Goal: Transaction & Acquisition: Purchase product/service

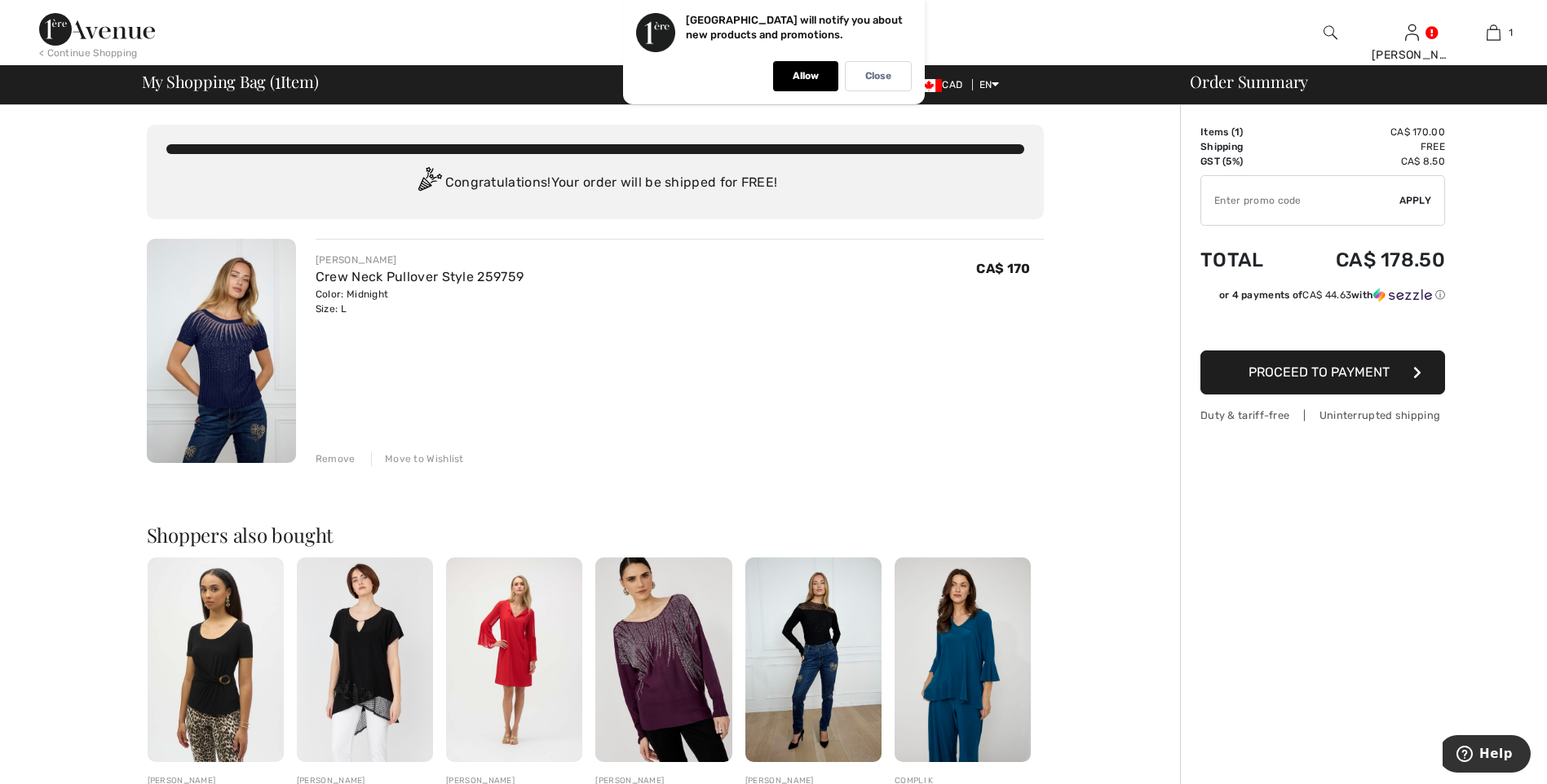
click at [1313, 372] on span "Proceed to Payment" at bounding box center [1319, 372] width 141 height 16
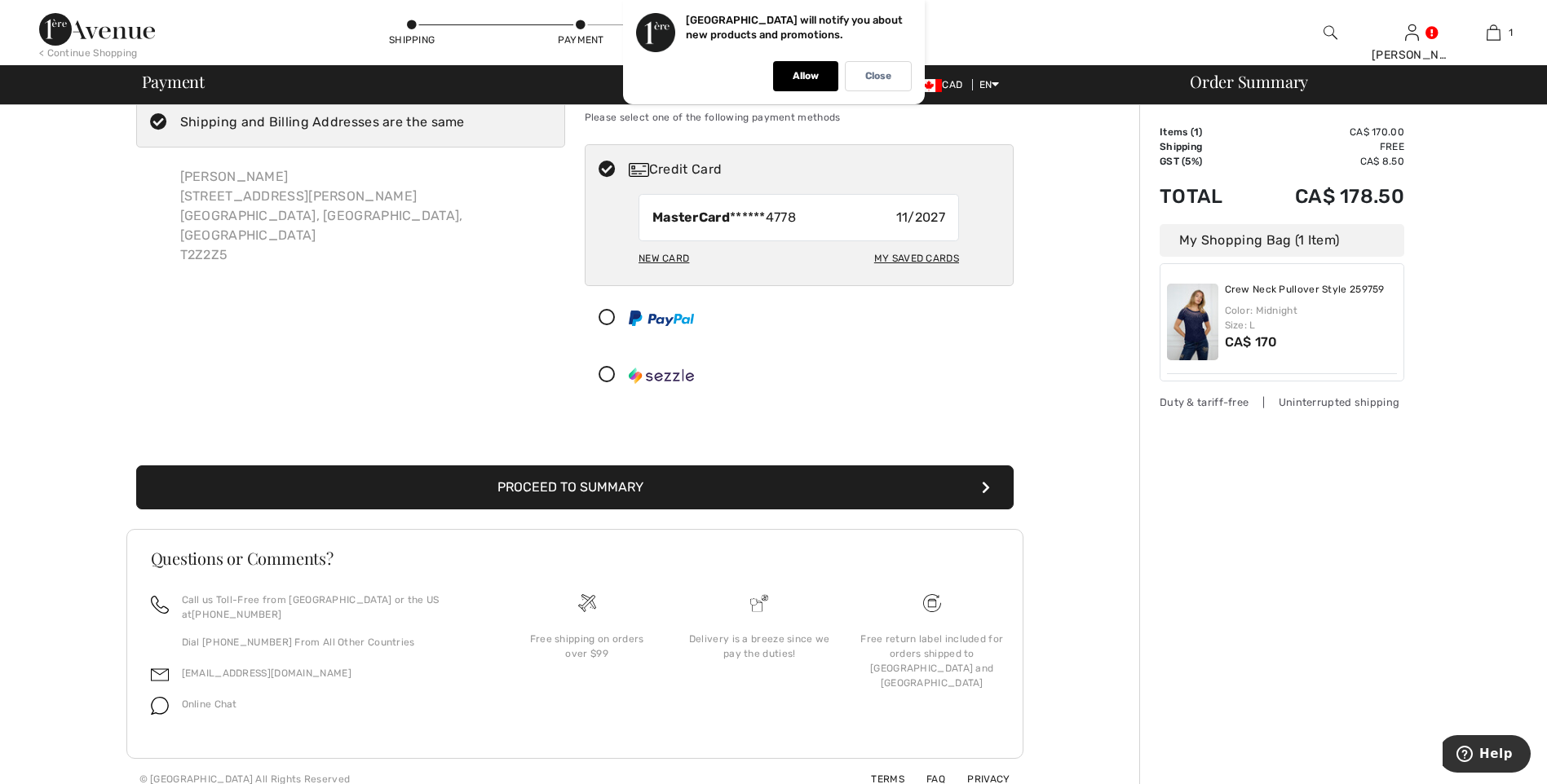
scroll to position [52, 0]
click at [577, 486] on button "Proceed to Summary" at bounding box center [574, 486] width 877 height 44
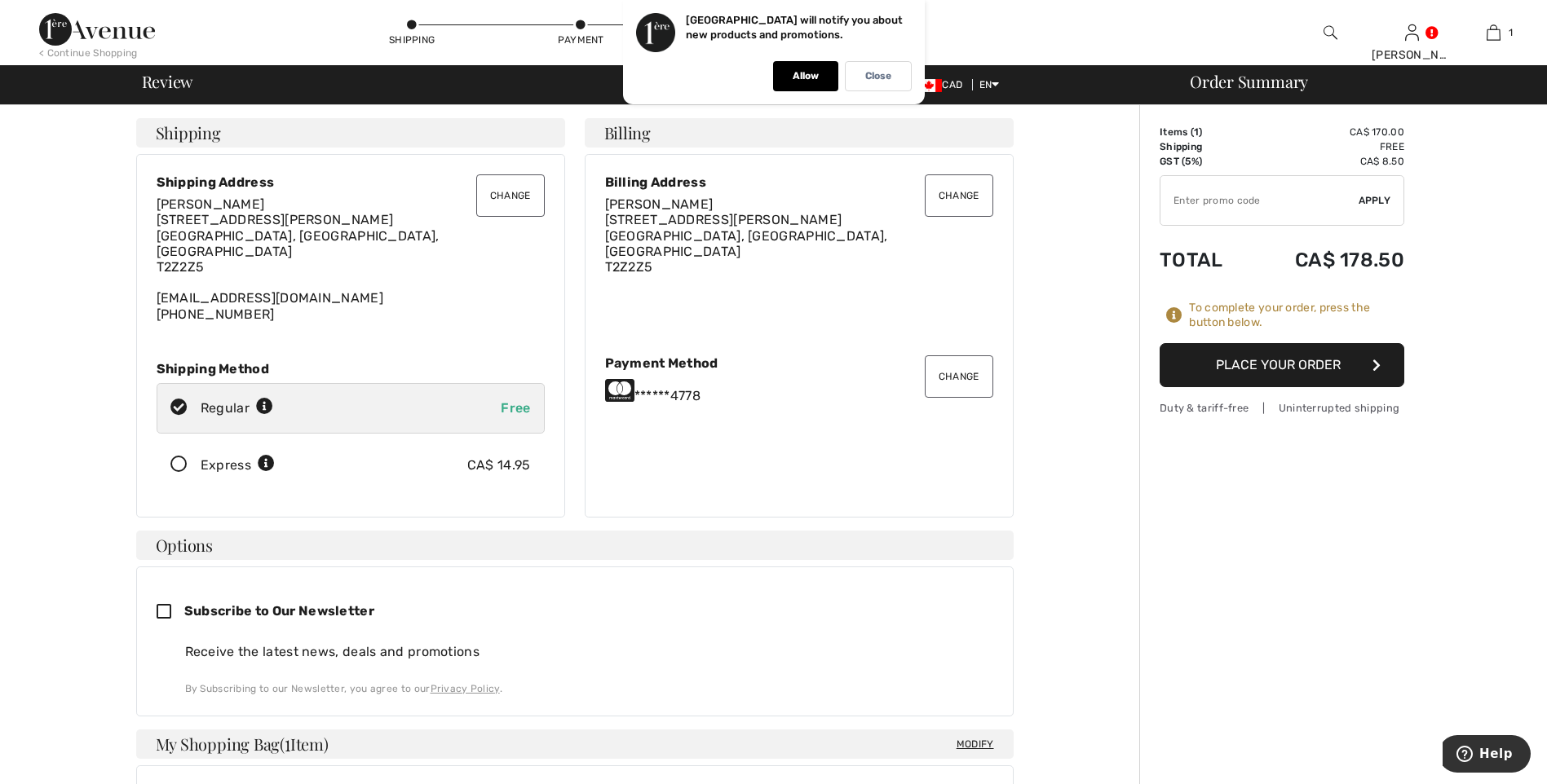
click at [1261, 205] on input "TEXT" at bounding box center [1260, 200] width 199 height 49
type input "OC0014EB2D"
click at [1369, 202] on span "Apply" at bounding box center [1375, 201] width 33 height 15
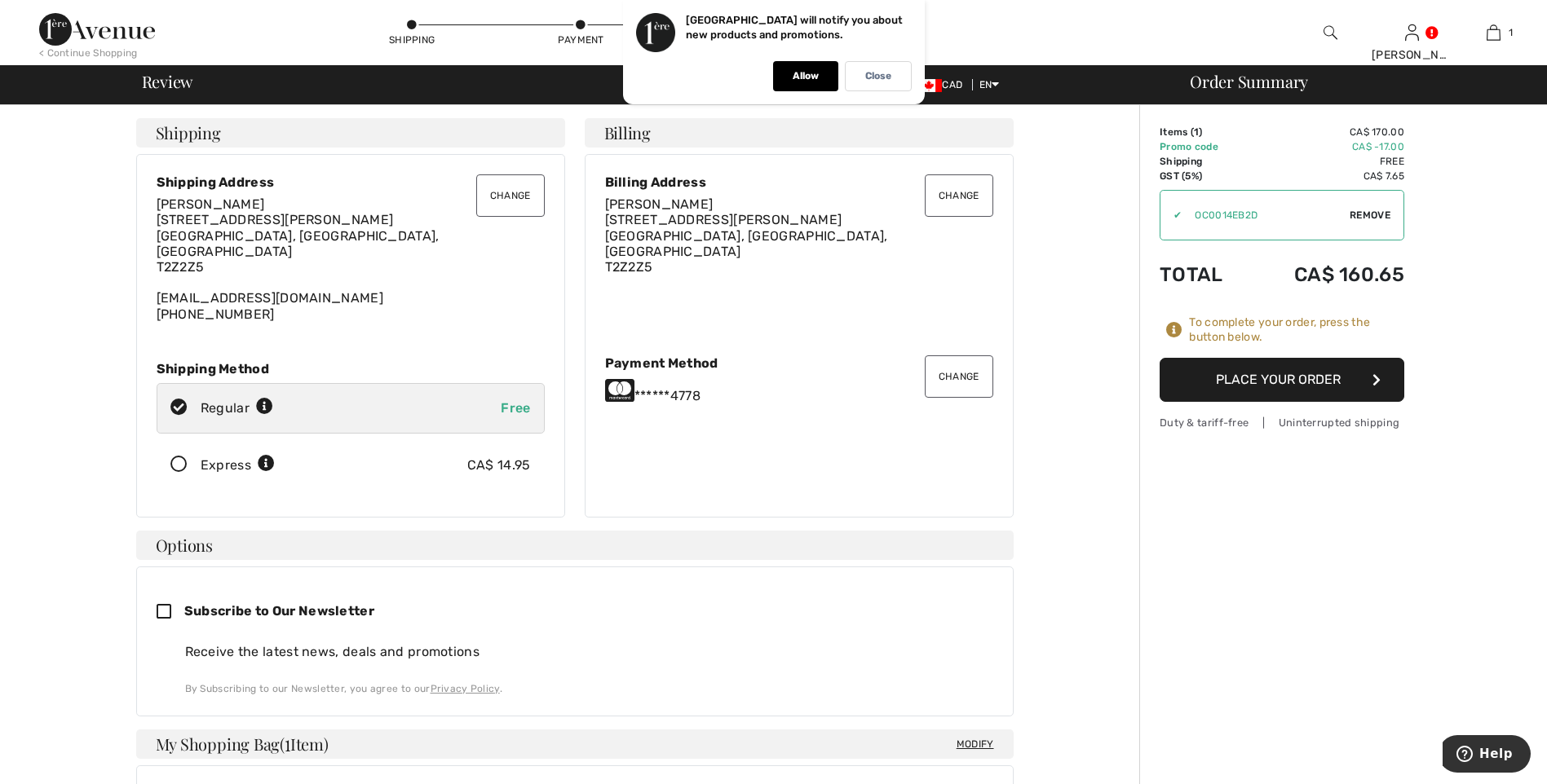
click at [1313, 377] on button "Place Your Order" at bounding box center [1282, 380] width 245 height 44
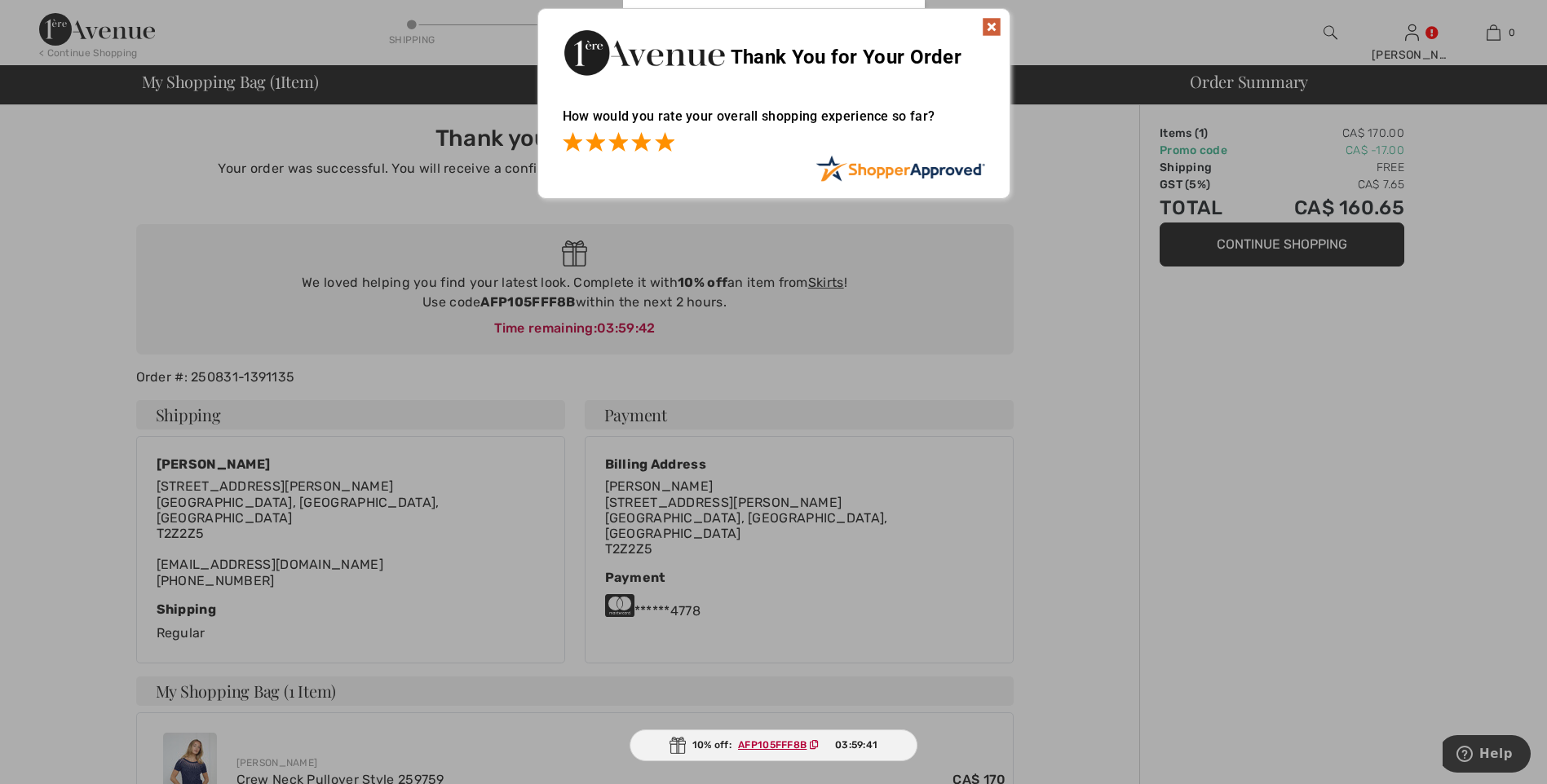
click at [668, 142] on span at bounding box center [665, 142] width 20 height 20
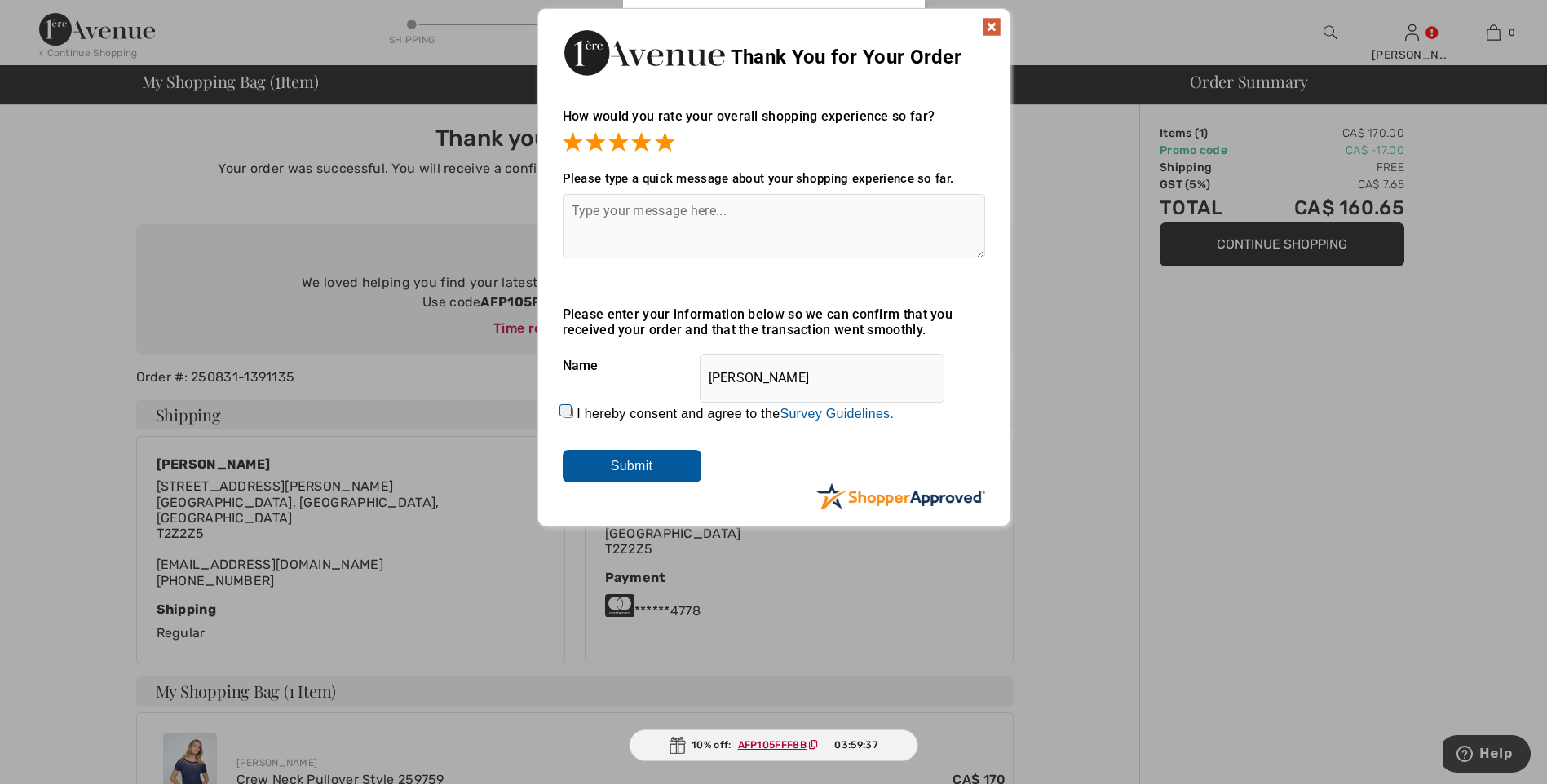
click at [566, 409] on input "I hereby consent and agree to the By submitting a review, you grant permission …" at bounding box center [568, 413] width 11 height 11
checkbox input "true"
click at [651, 464] on input "Submit" at bounding box center [632, 467] width 138 height 33
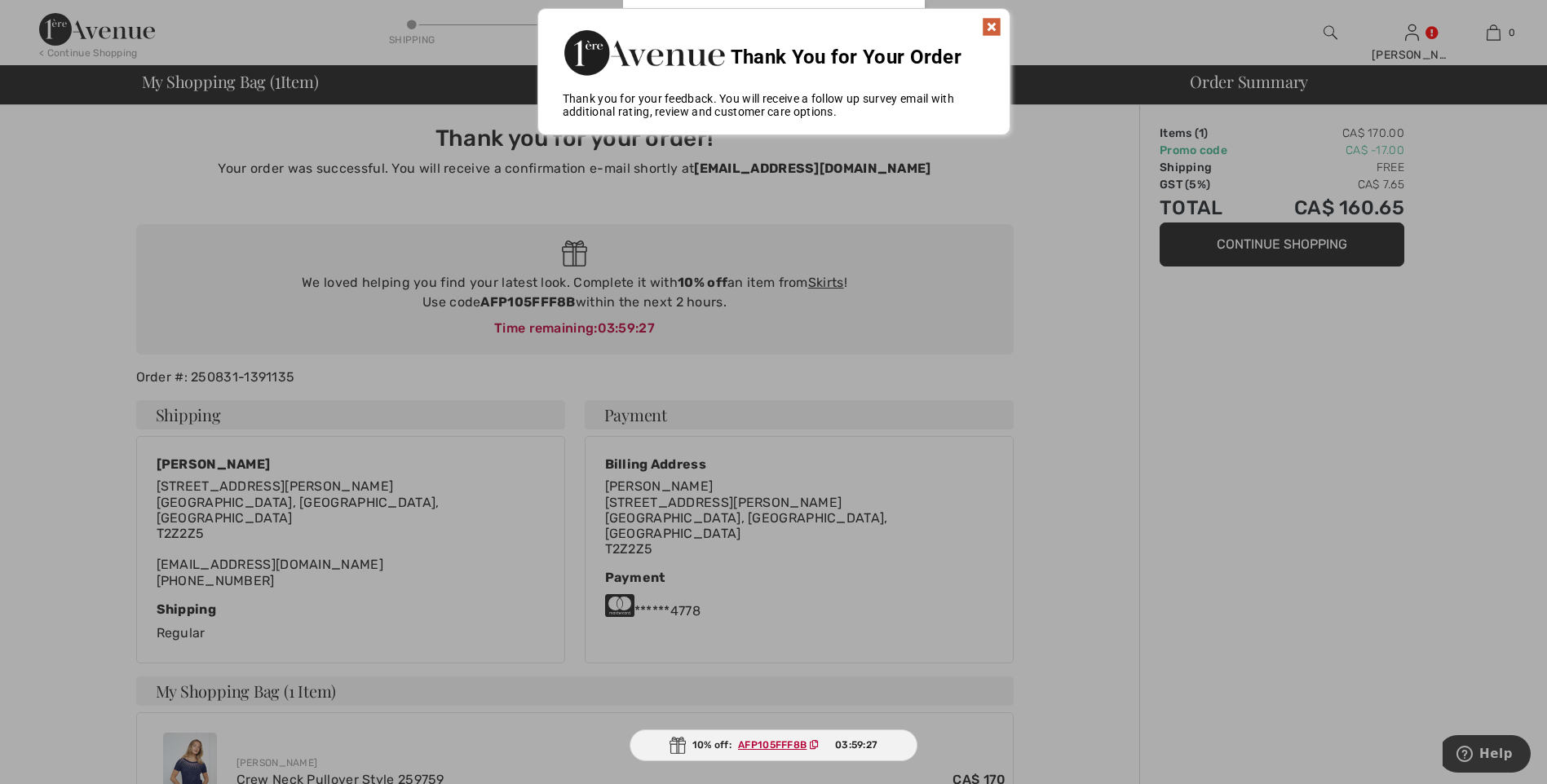
click at [991, 30] on img at bounding box center [992, 27] width 20 height 20
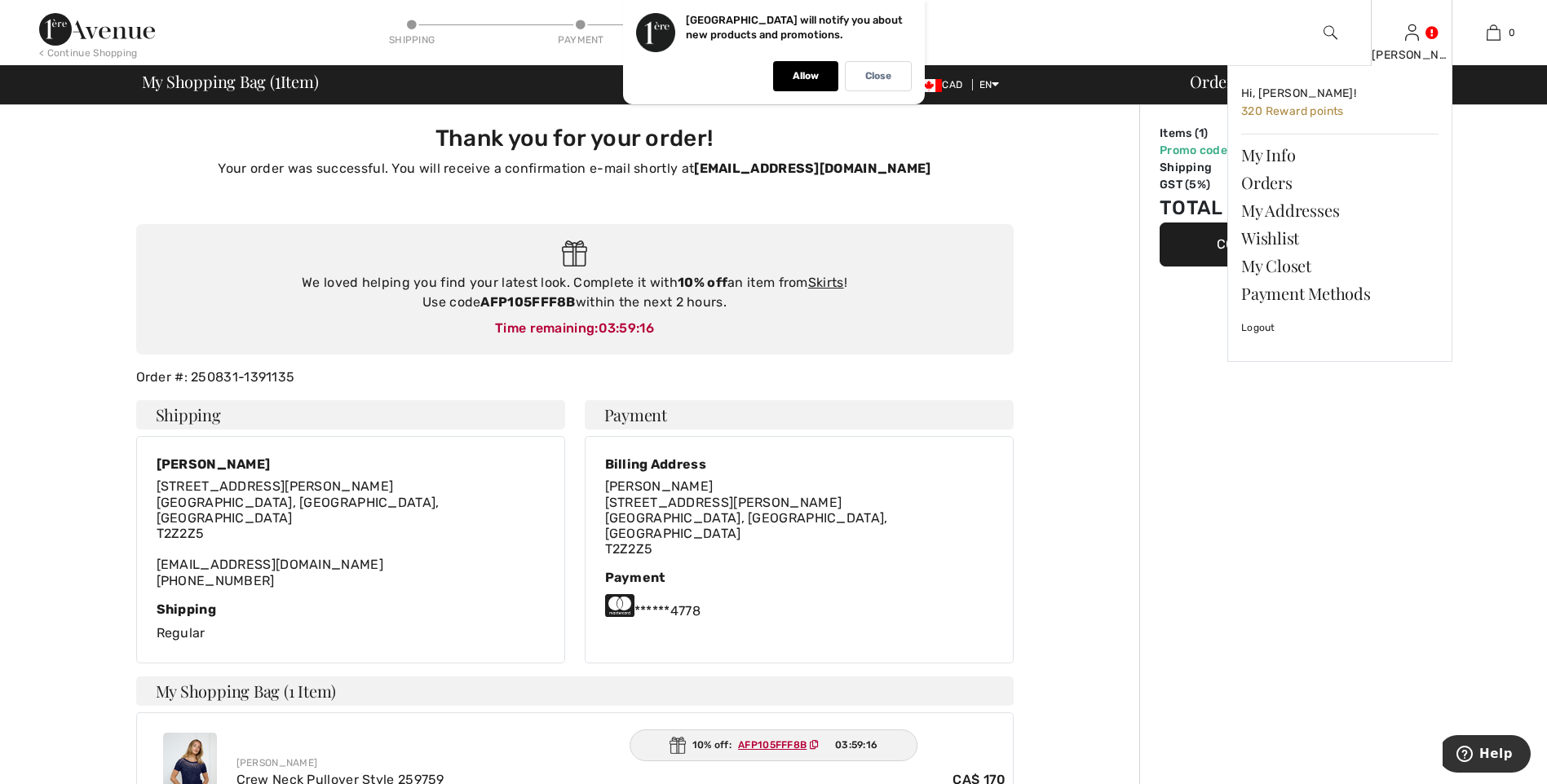
click at [1424, 35] on div "Lorraine Hi, Lorraine! 320 Reward points My Info Orders My Addresses Wishlist M…" at bounding box center [1411, 32] width 82 height 65
